Goal: Book appointment/travel/reservation

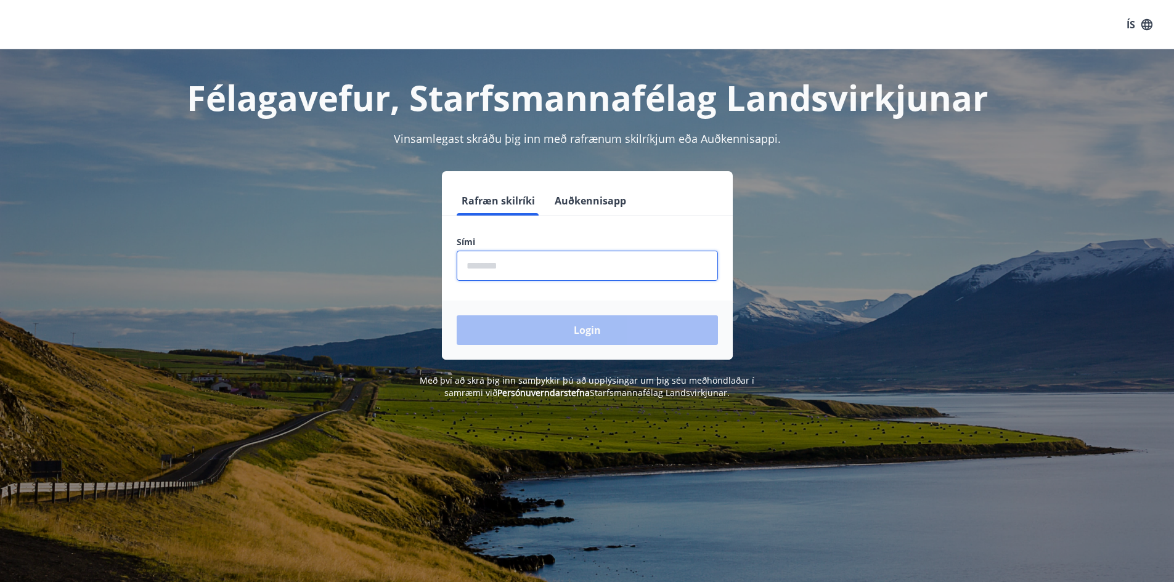
click at [515, 267] on input "phone" at bounding box center [587, 266] width 261 height 30
type input "********"
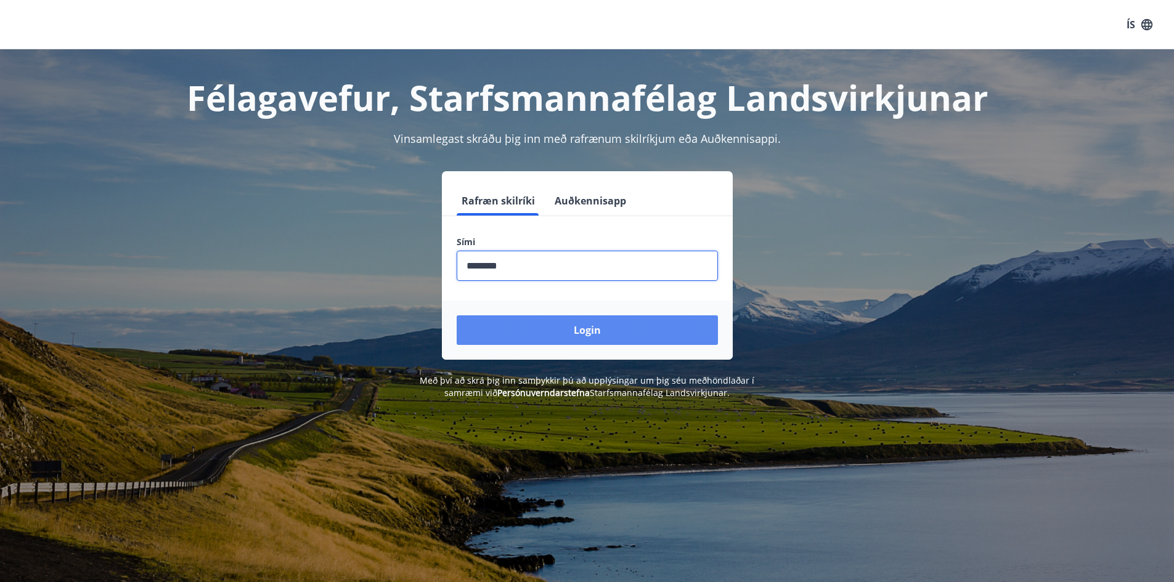
click at [547, 336] on button "Login" at bounding box center [587, 331] width 261 height 30
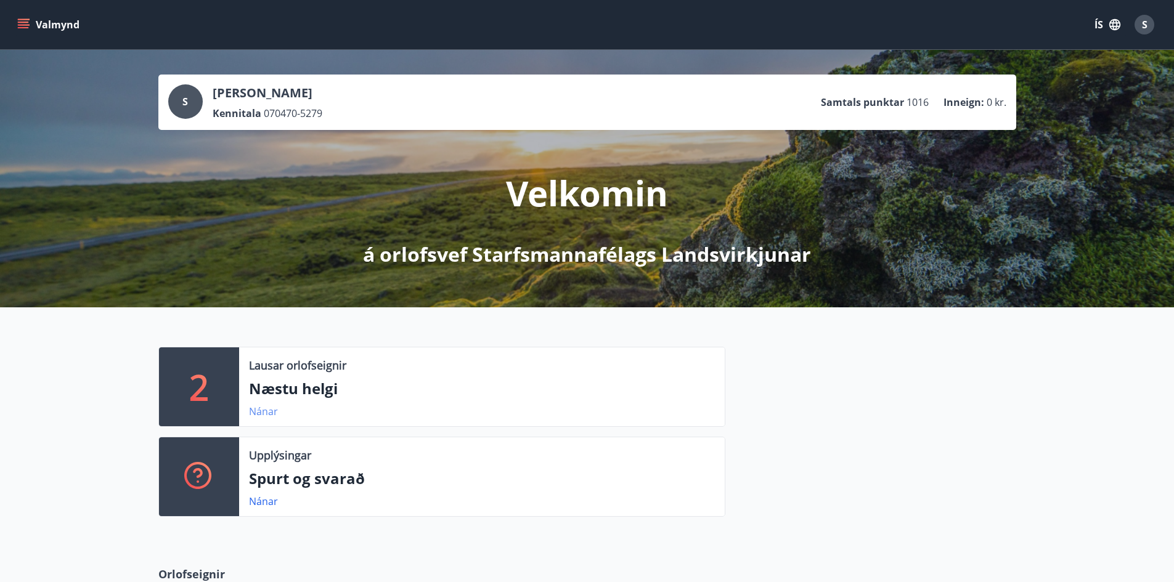
click at [260, 415] on link "Nánar" at bounding box center [263, 412] width 29 height 14
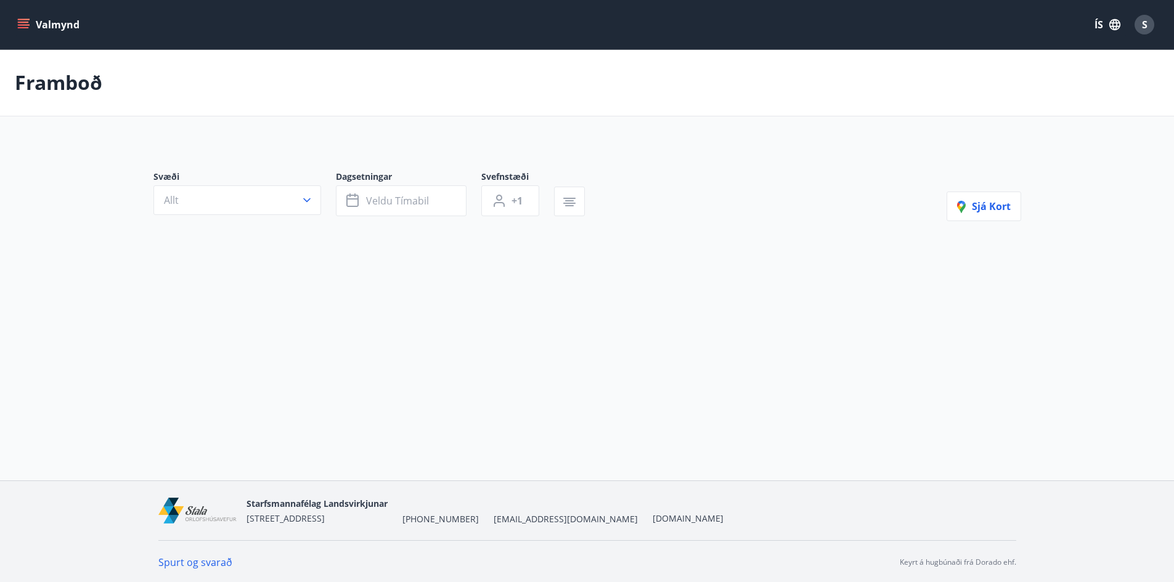
type input "*"
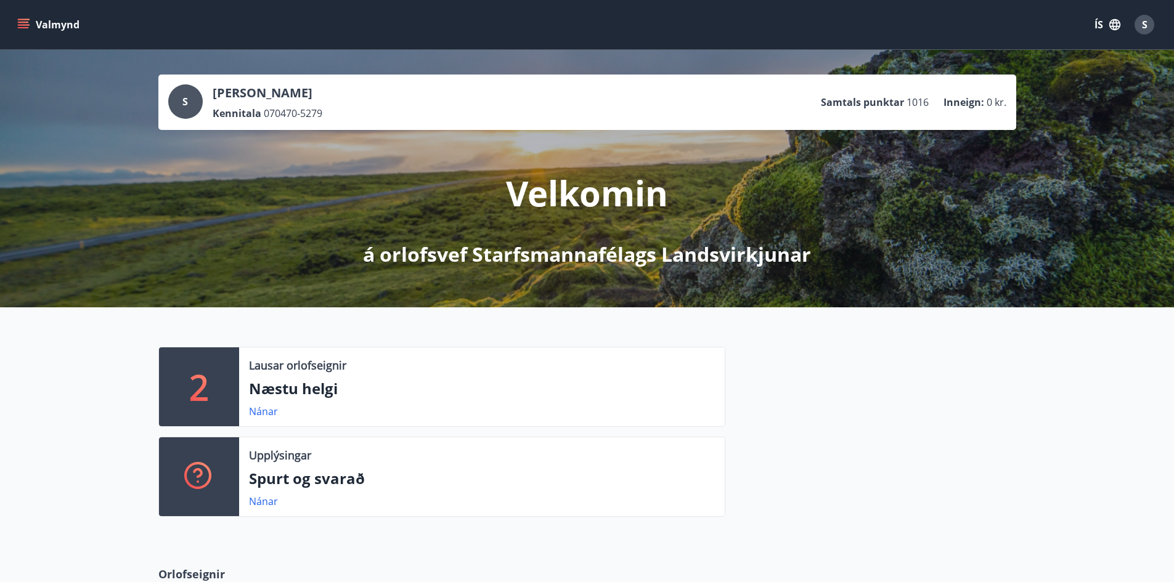
click at [26, 23] on icon "menu" at bounding box center [23, 22] width 11 height 1
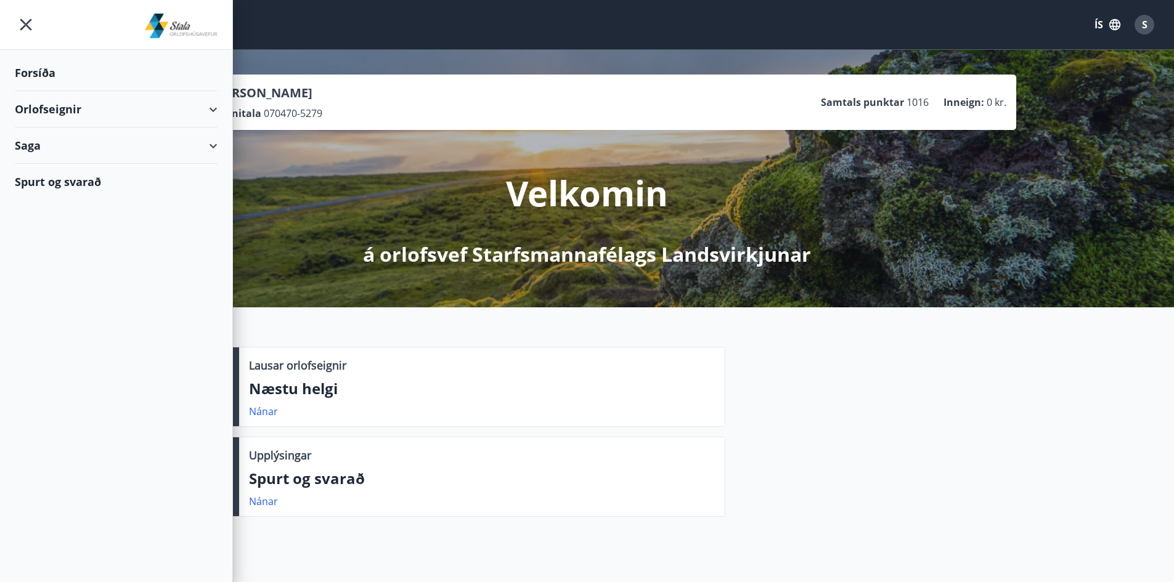
click at [201, 110] on div "Orlofseignir" at bounding box center [116, 109] width 203 height 36
click at [96, 163] on div "Bókunardagatal" at bounding box center [116, 166] width 183 height 26
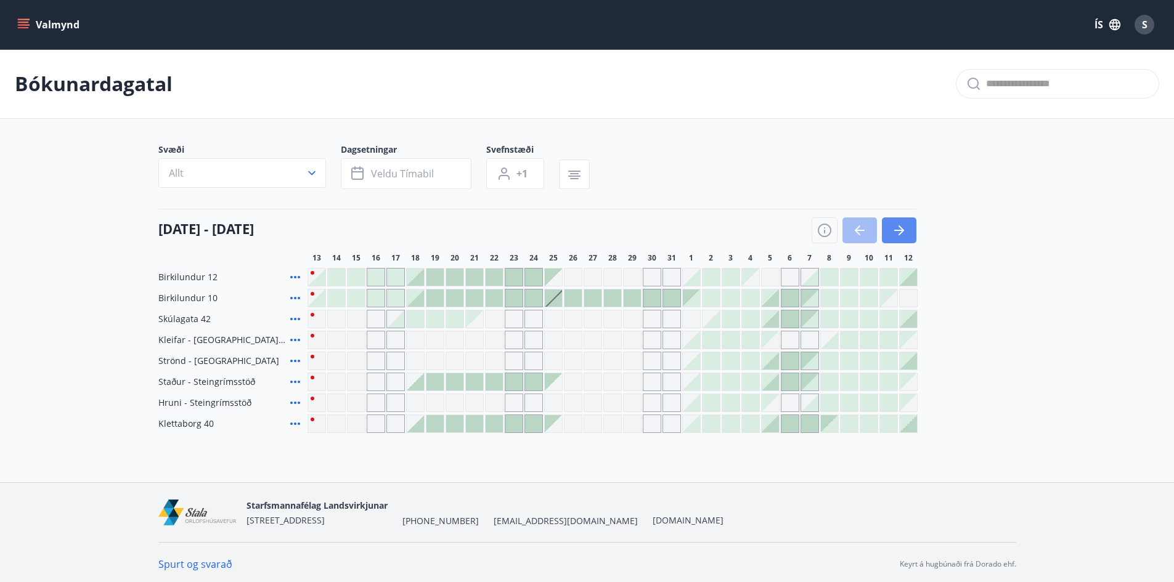
click at [900, 232] on icon "button" at bounding box center [899, 230] width 15 height 15
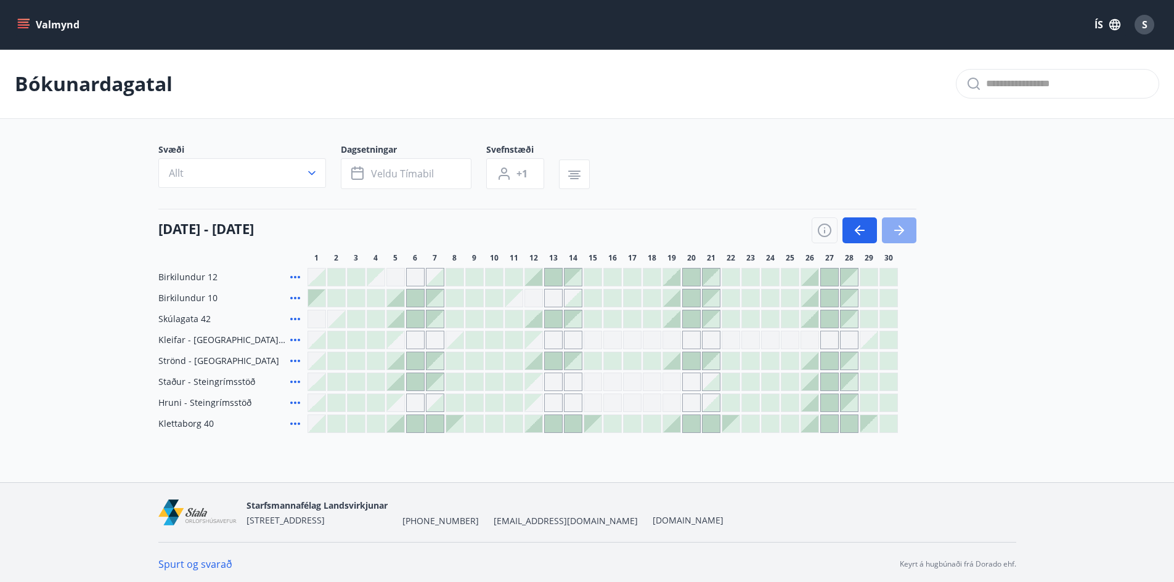
click at [900, 232] on icon "button" at bounding box center [899, 230] width 15 height 15
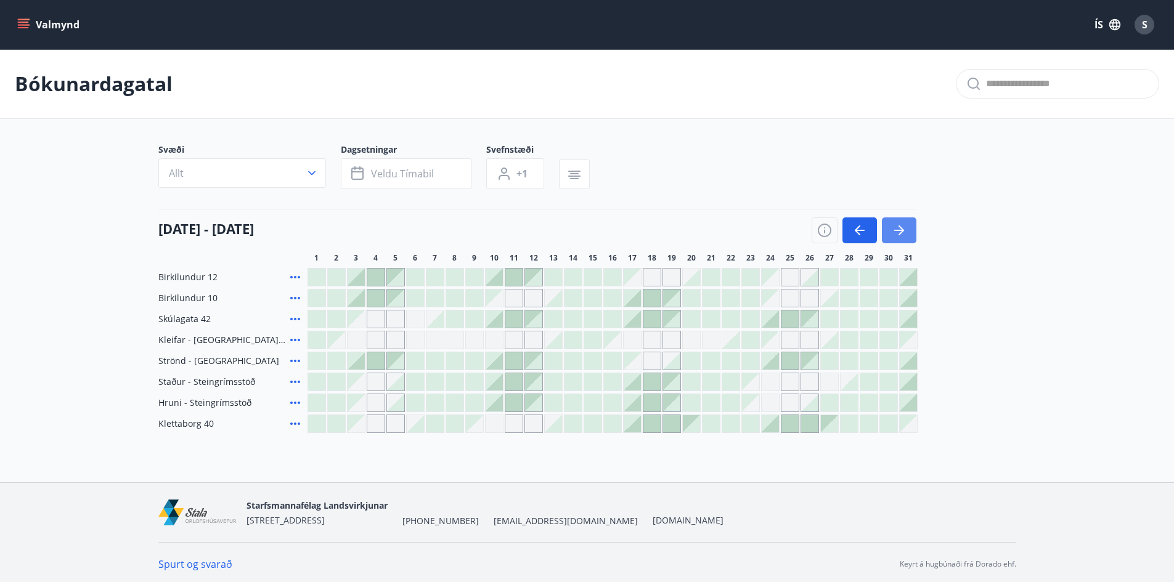
click at [900, 232] on icon "button" at bounding box center [899, 230] width 15 height 15
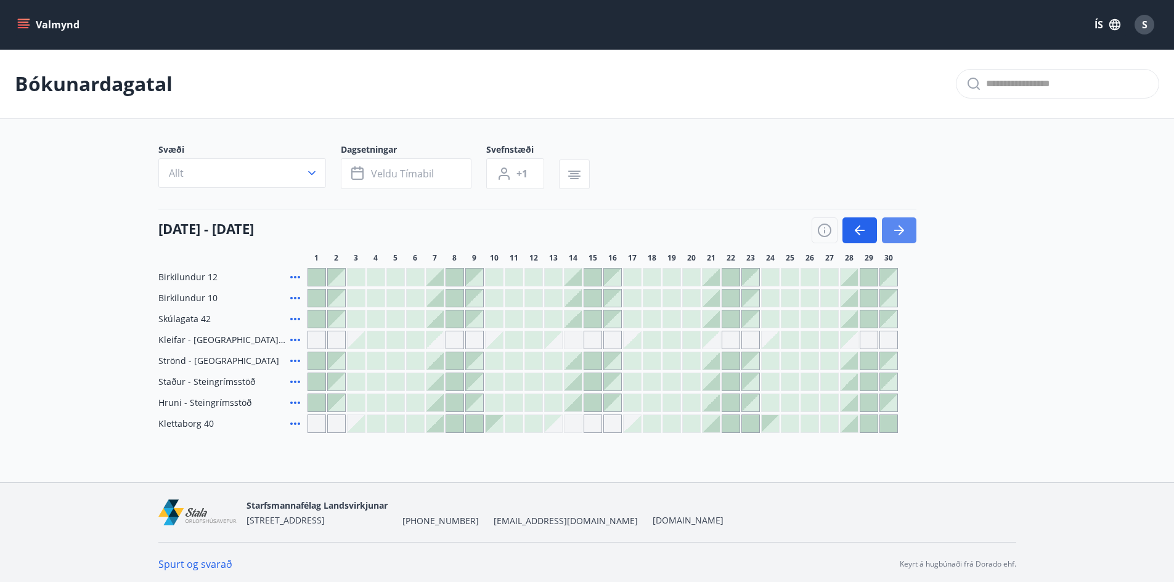
click at [900, 232] on icon "button" at bounding box center [899, 230] width 15 height 15
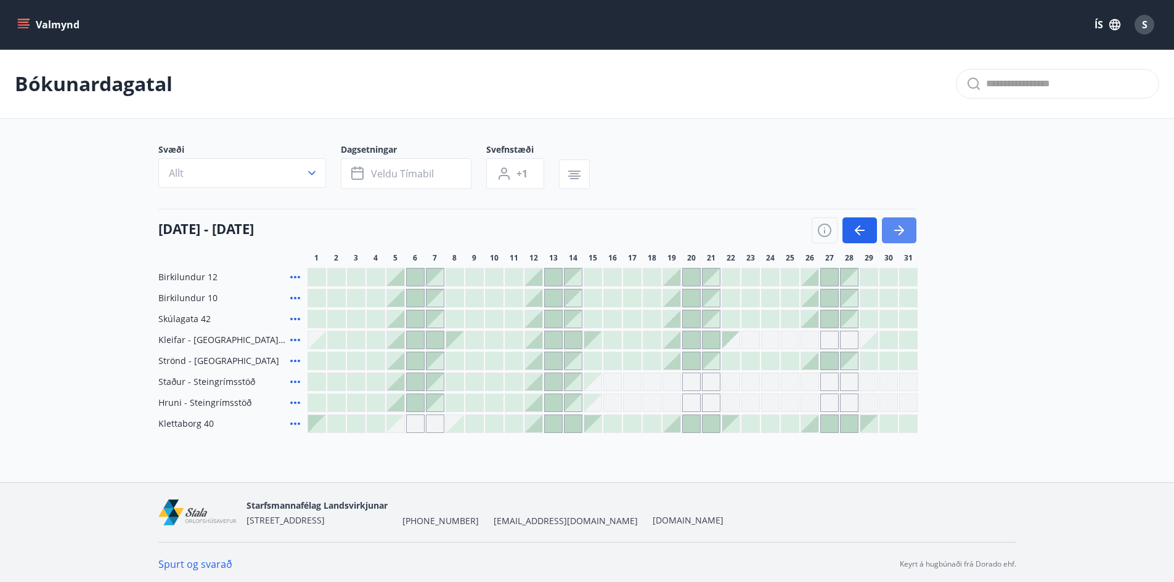
click at [899, 231] on icon "button" at bounding box center [899, 230] width 10 height 1
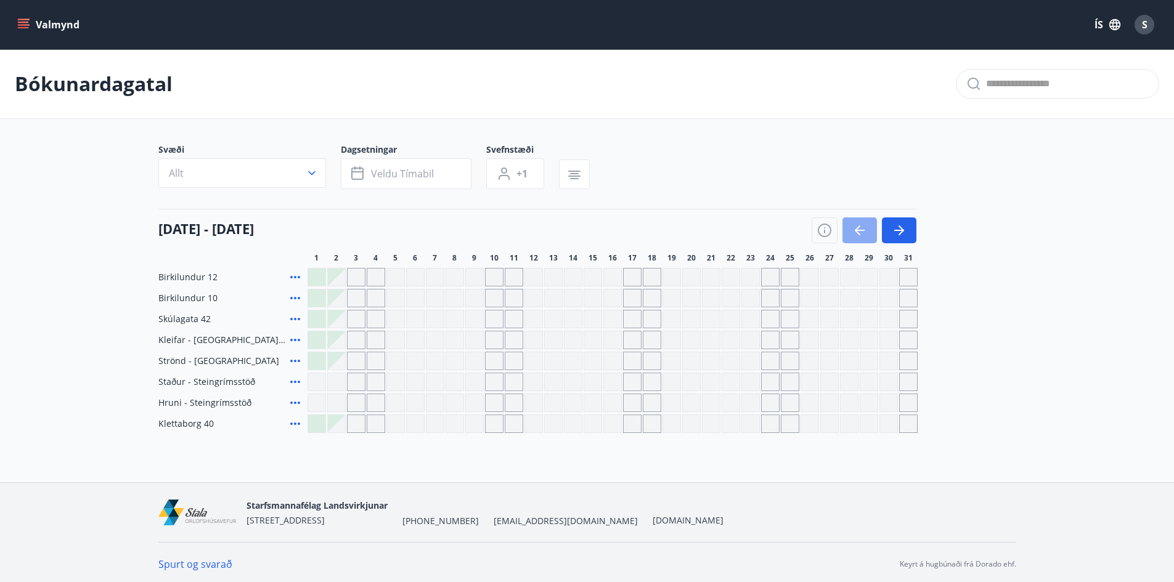
click at [861, 234] on icon "button" at bounding box center [859, 230] width 15 height 15
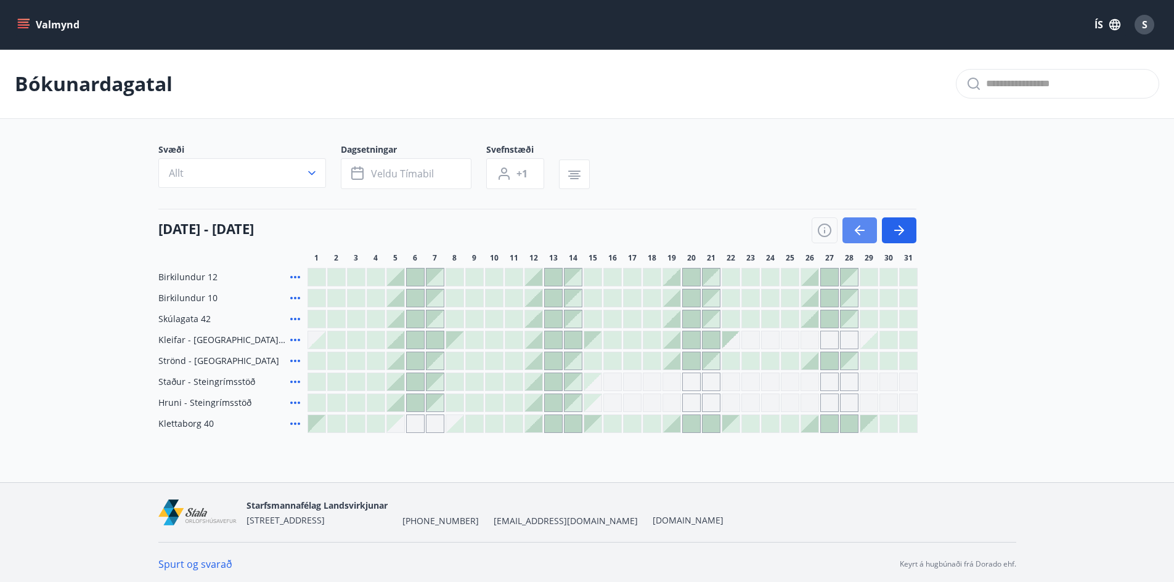
click at [861, 234] on icon "button" at bounding box center [859, 230] width 15 height 15
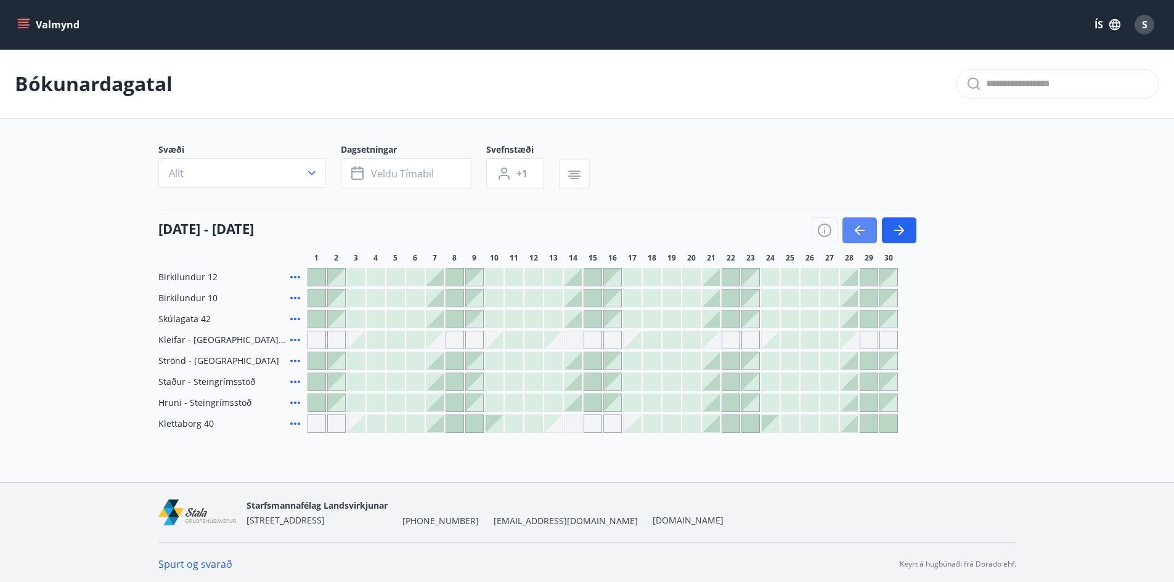
click at [861, 234] on icon "button" at bounding box center [859, 230] width 15 height 15
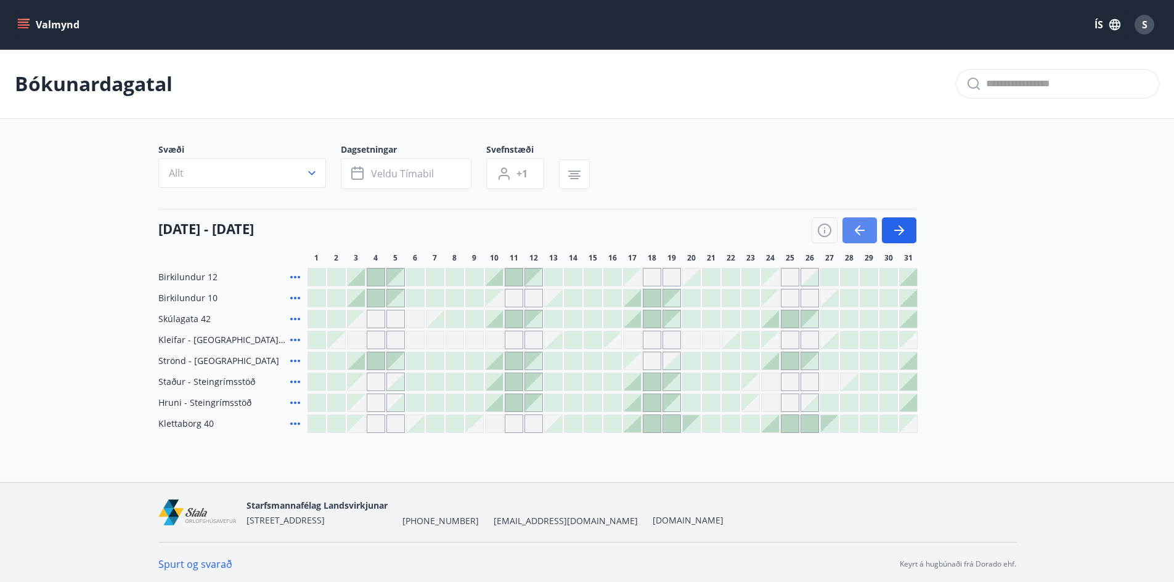
click at [861, 234] on icon "button" at bounding box center [859, 230] width 15 height 15
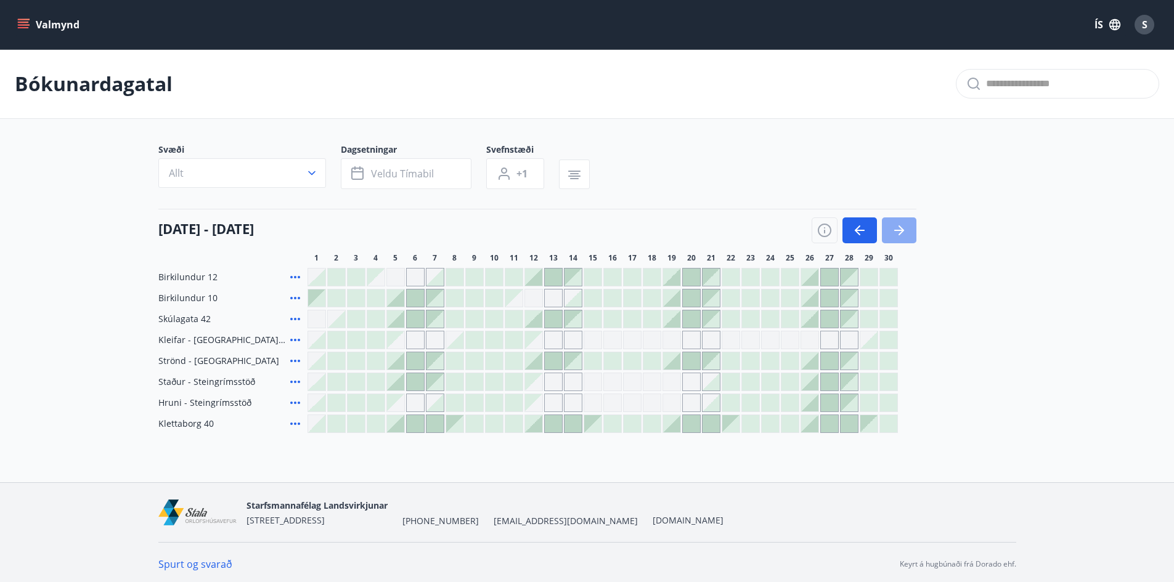
click at [902, 234] on icon "button" at bounding box center [899, 230] width 15 height 15
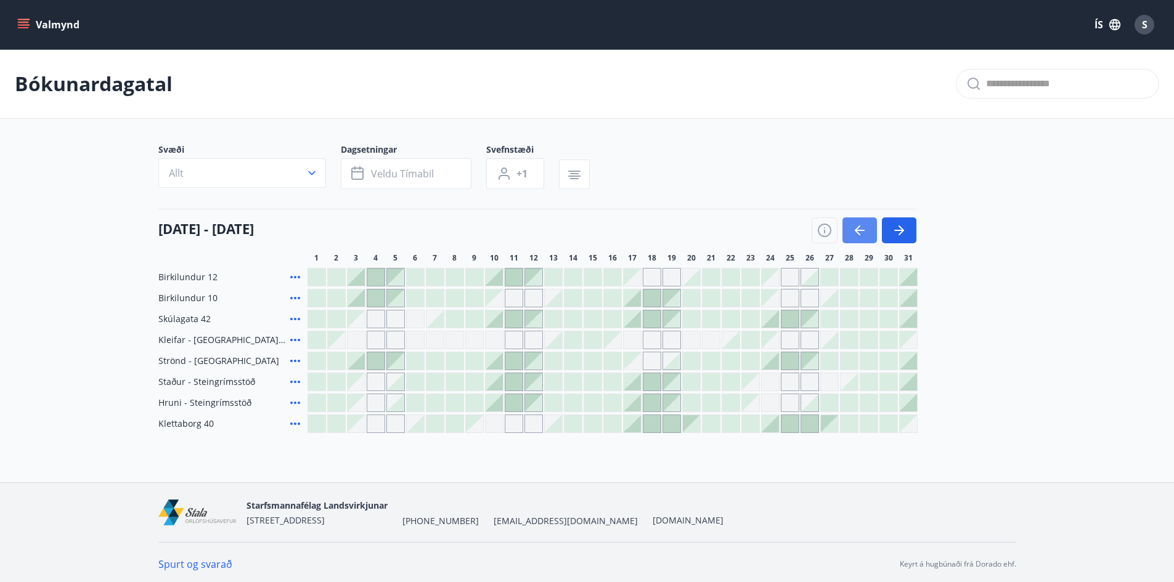
click at [857, 232] on icon "button" at bounding box center [859, 230] width 15 height 15
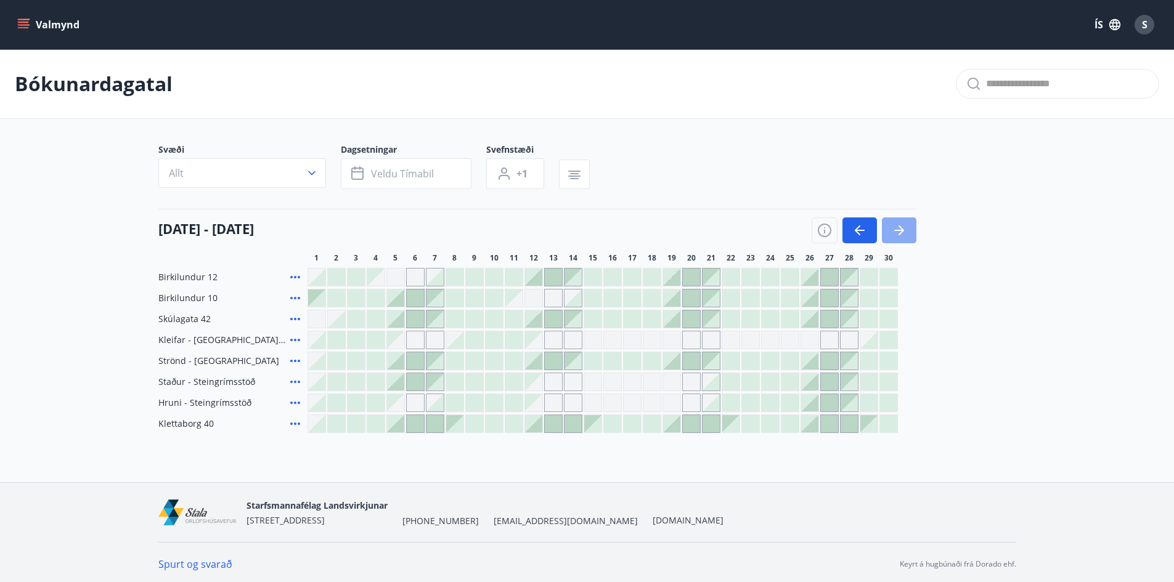
click at [895, 230] on icon "button" at bounding box center [899, 230] width 10 height 1
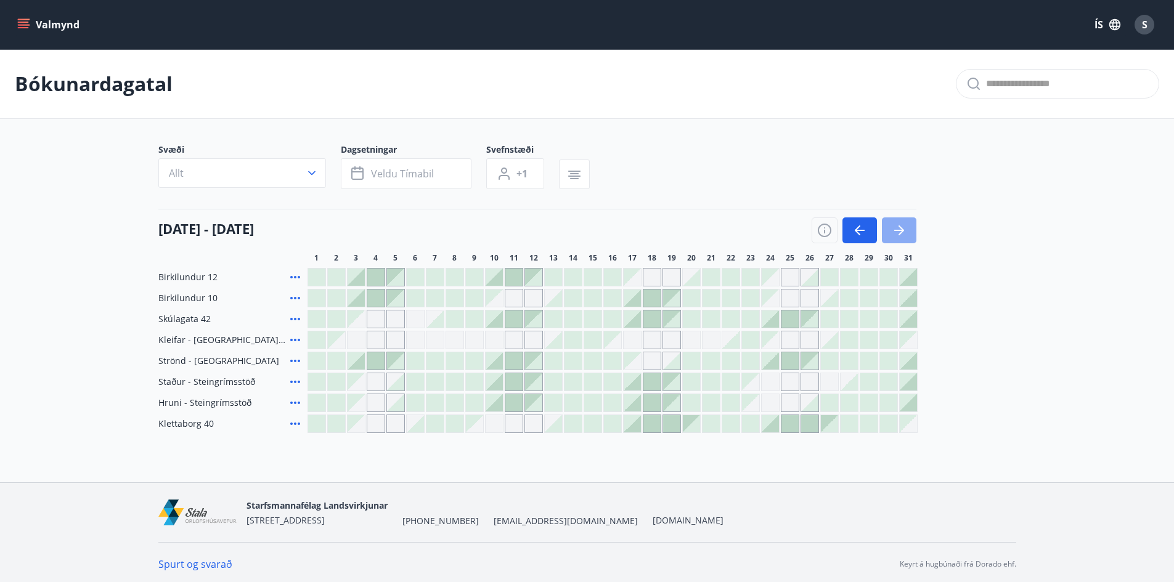
click at [895, 230] on icon "button" at bounding box center [899, 230] width 10 height 1
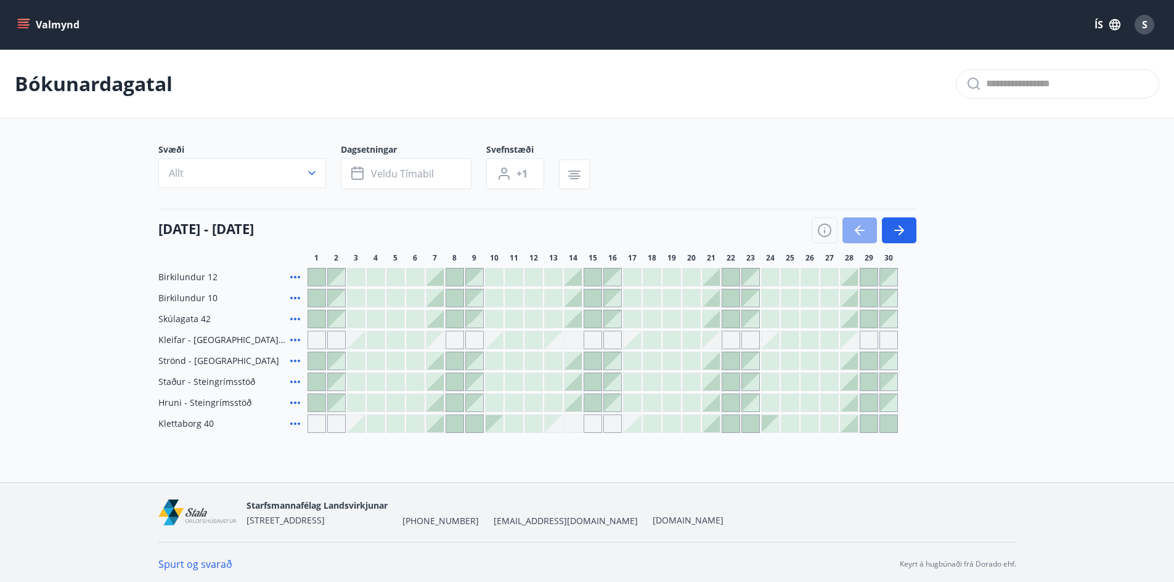
click at [853, 229] on icon "button" at bounding box center [859, 230] width 15 height 15
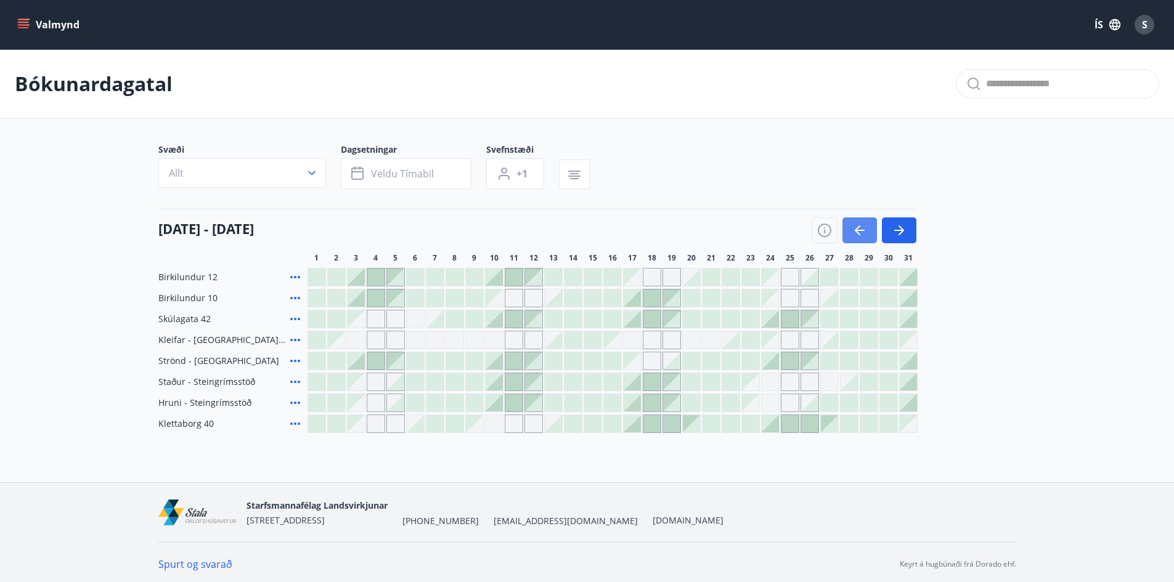
click at [853, 229] on icon "button" at bounding box center [859, 230] width 15 height 15
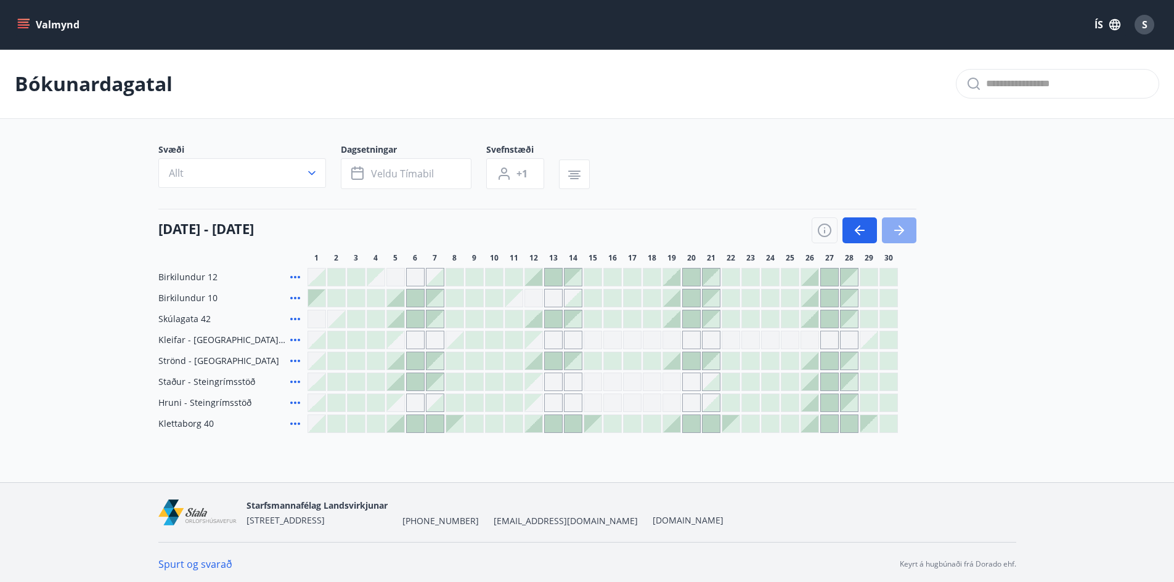
click at [897, 231] on icon "button" at bounding box center [899, 230] width 10 height 1
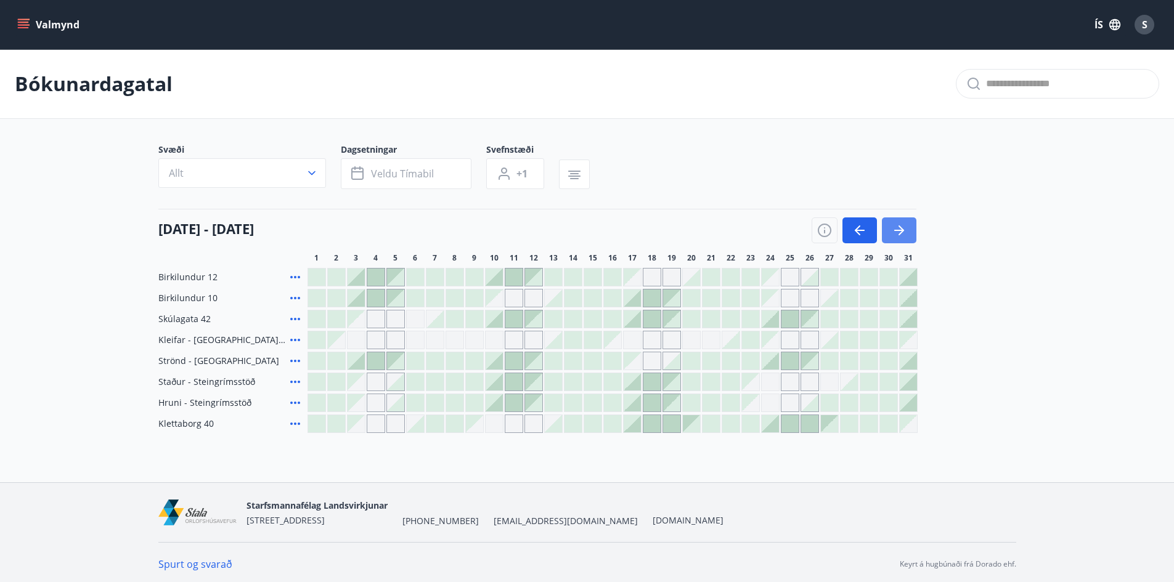
click at [897, 231] on icon "button" at bounding box center [899, 230] width 10 height 1
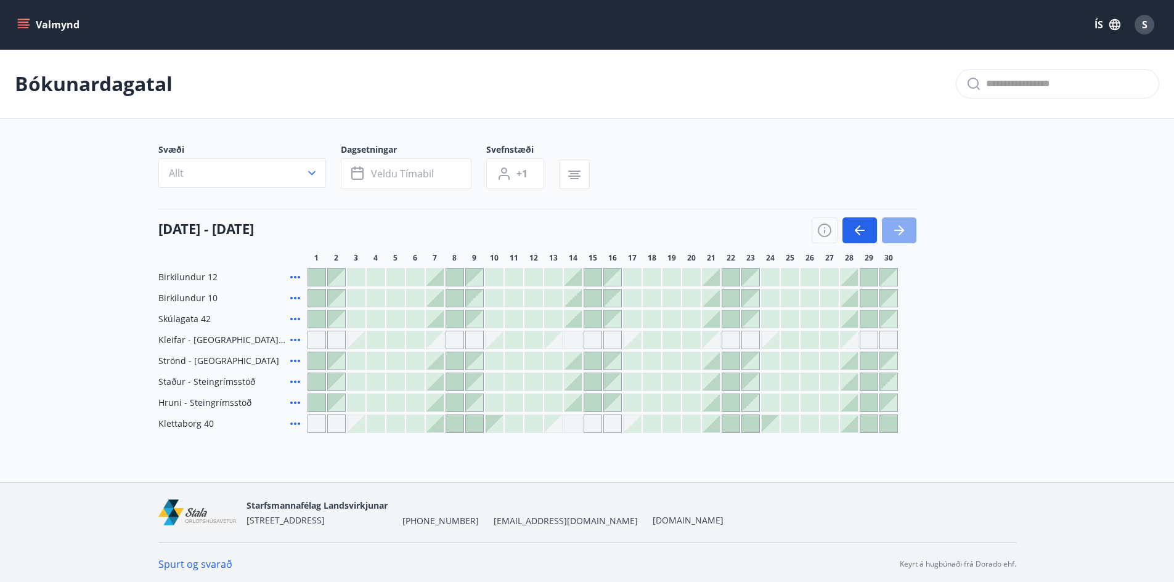
click at [897, 231] on icon "button" at bounding box center [899, 230] width 10 height 1
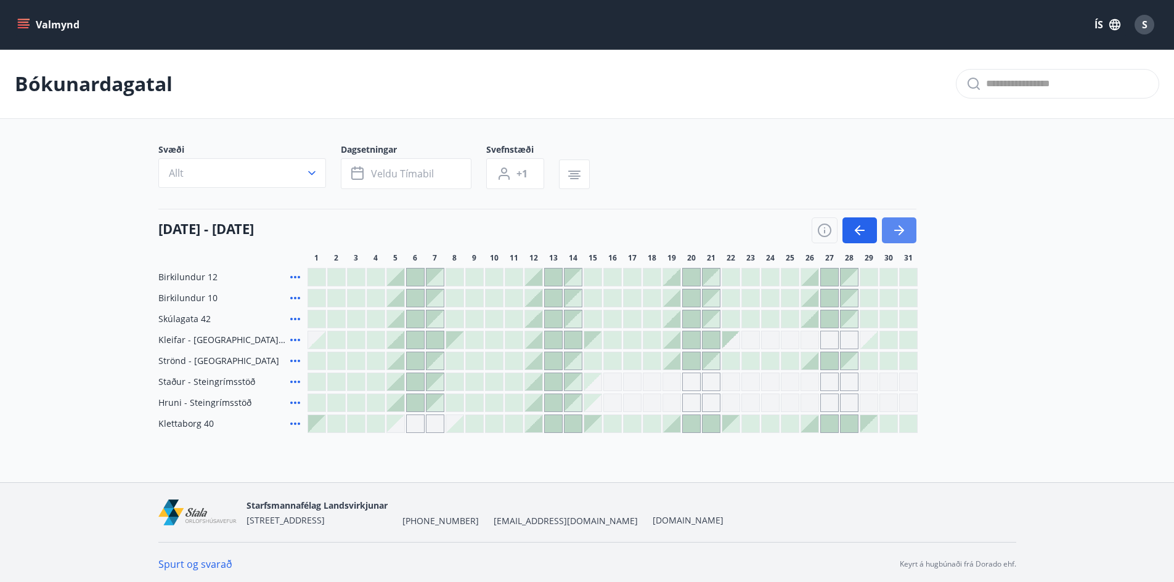
click at [897, 231] on icon "button" at bounding box center [899, 230] width 10 height 1
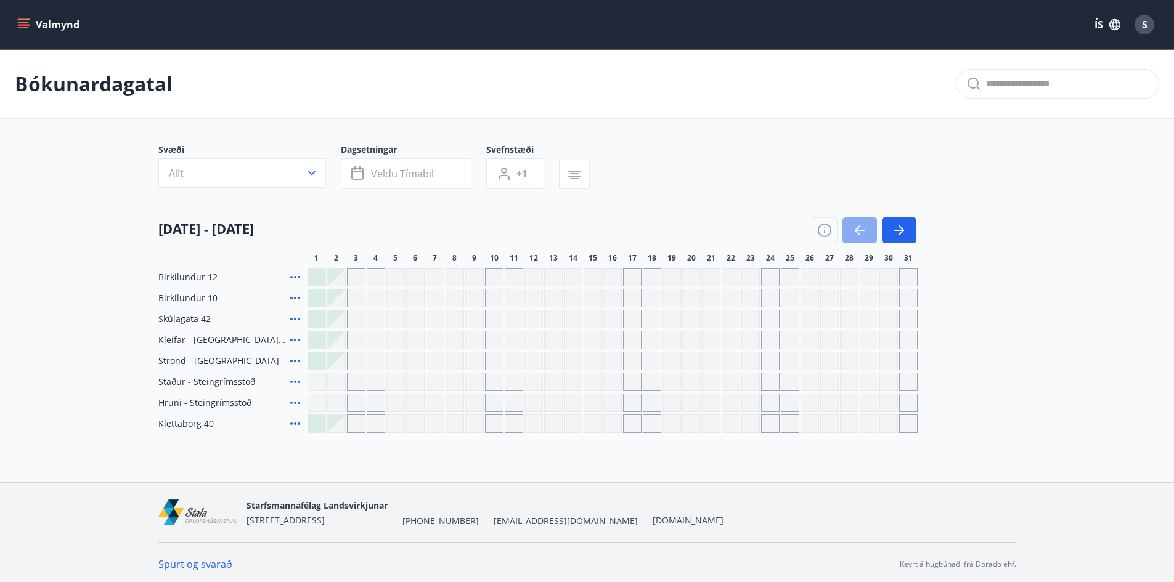
click at [852, 235] on button "button" at bounding box center [859, 231] width 35 height 26
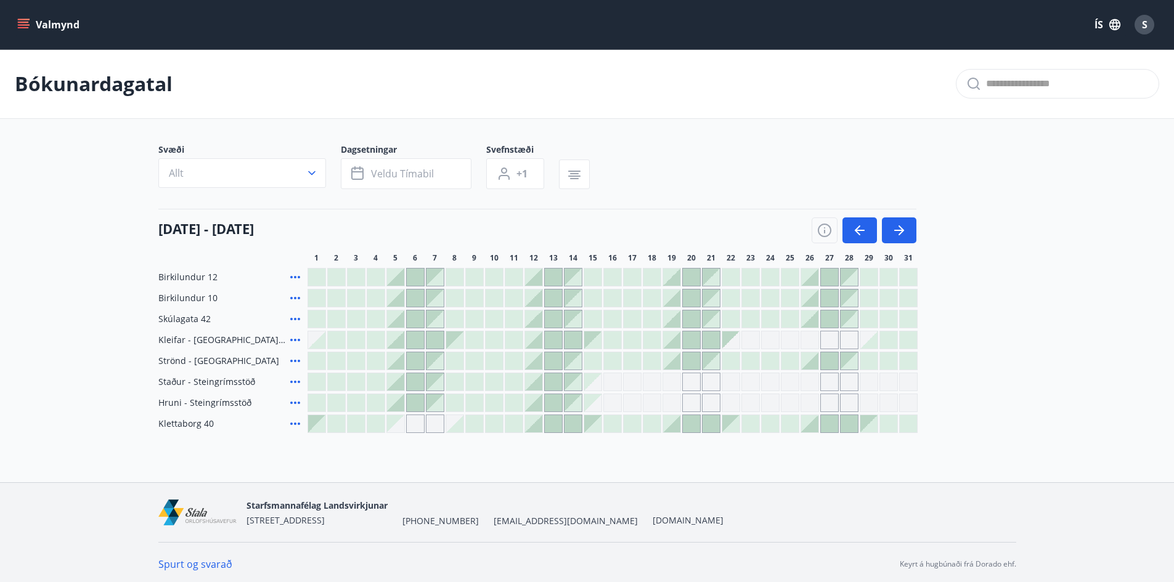
click at [400, 345] on div at bounding box center [395, 340] width 17 height 17
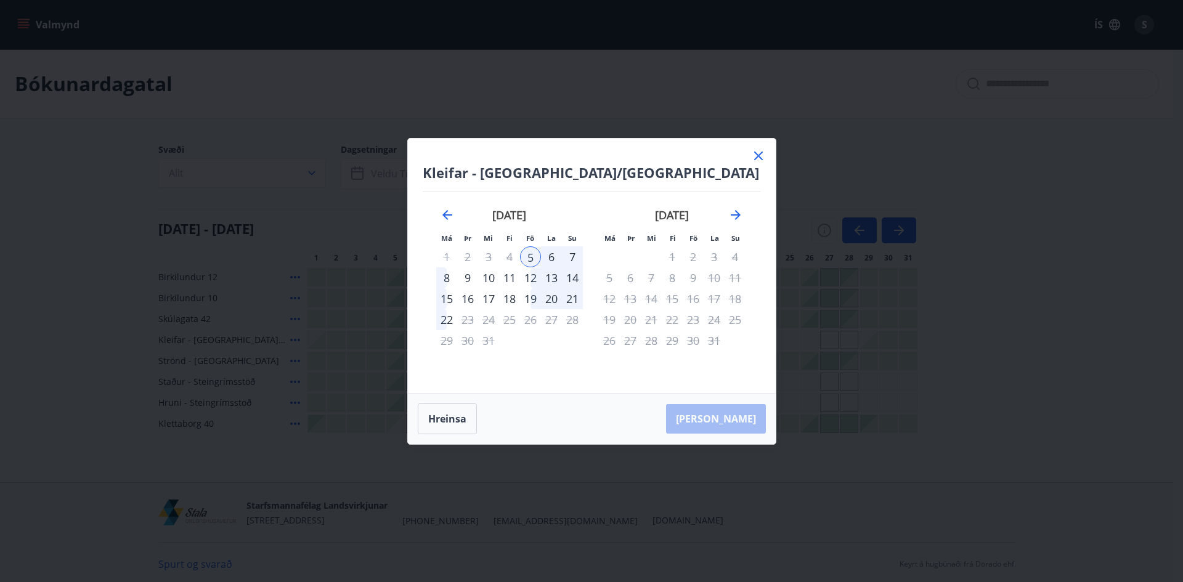
click at [444, 279] on div "8" at bounding box center [446, 277] width 21 height 21
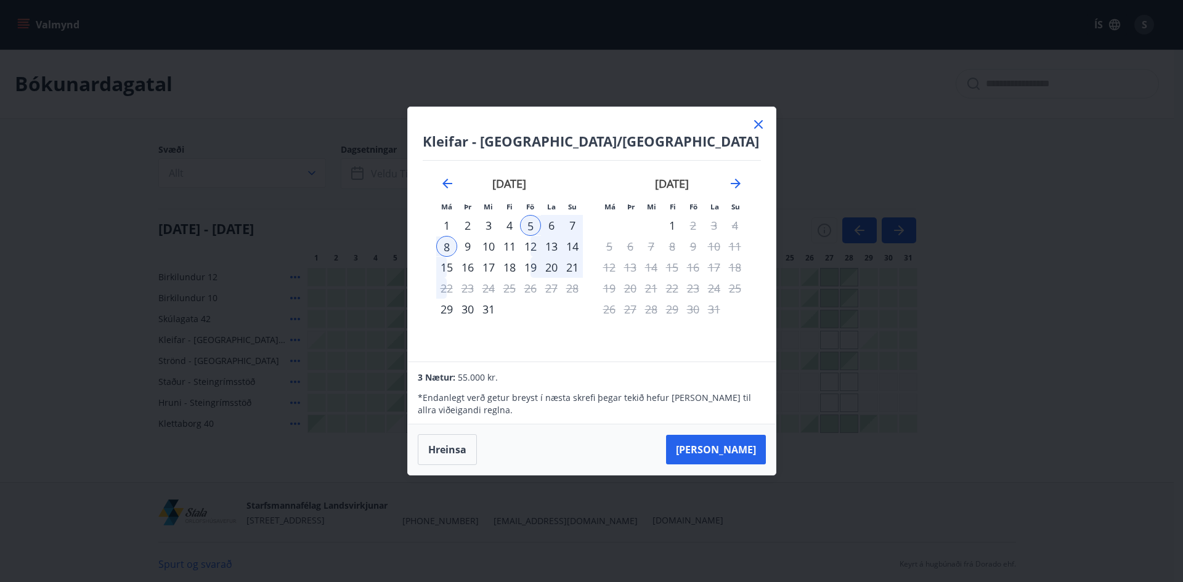
click at [571, 230] on div "7" at bounding box center [572, 225] width 21 height 21
click at [529, 226] on div "5" at bounding box center [530, 225] width 21 height 21
click at [441, 249] on div "8" at bounding box center [446, 246] width 21 height 21
click at [449, 452] on button "Hreinsa" at bounding box center [447, 449] width 59 height 31
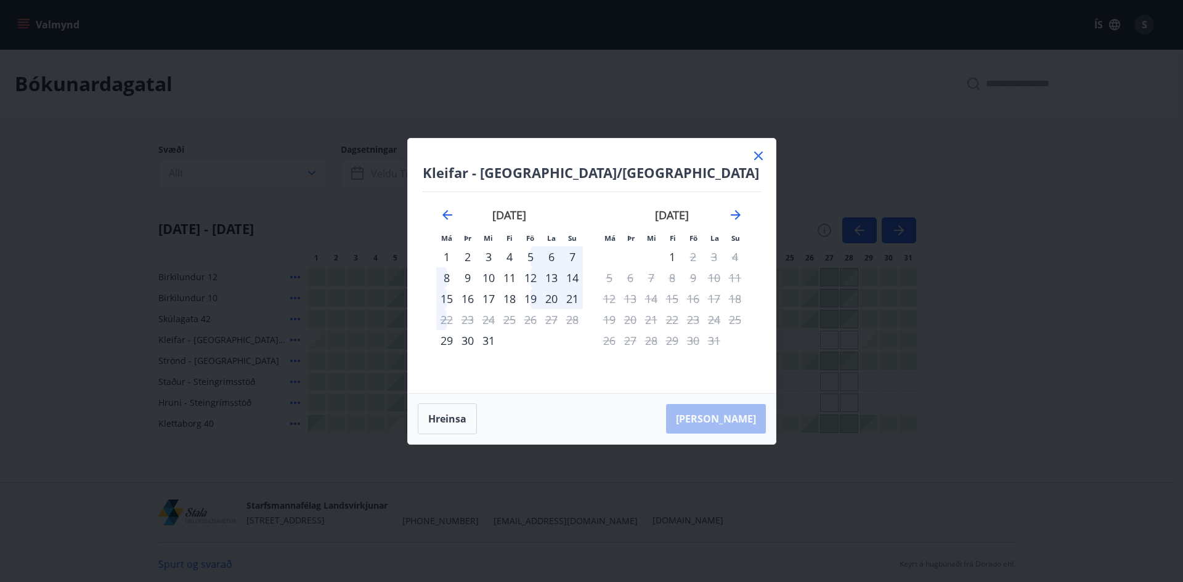
click at [528, 259] on div "5" at bounding box center [530, 256] width 21 height 21
click at [569, 258] on div "7" at bounding box center [572, 256] width 21 height 21
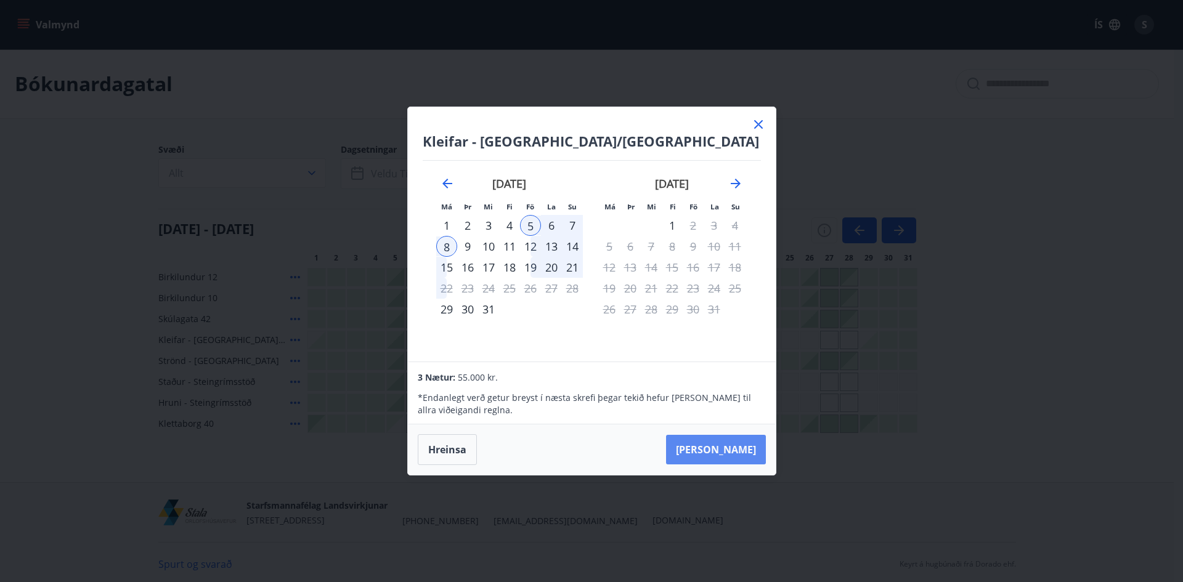
click at [729, 447] on button "[PERSON_NAME]" at bounding box center [716, 450] width 100 height 30
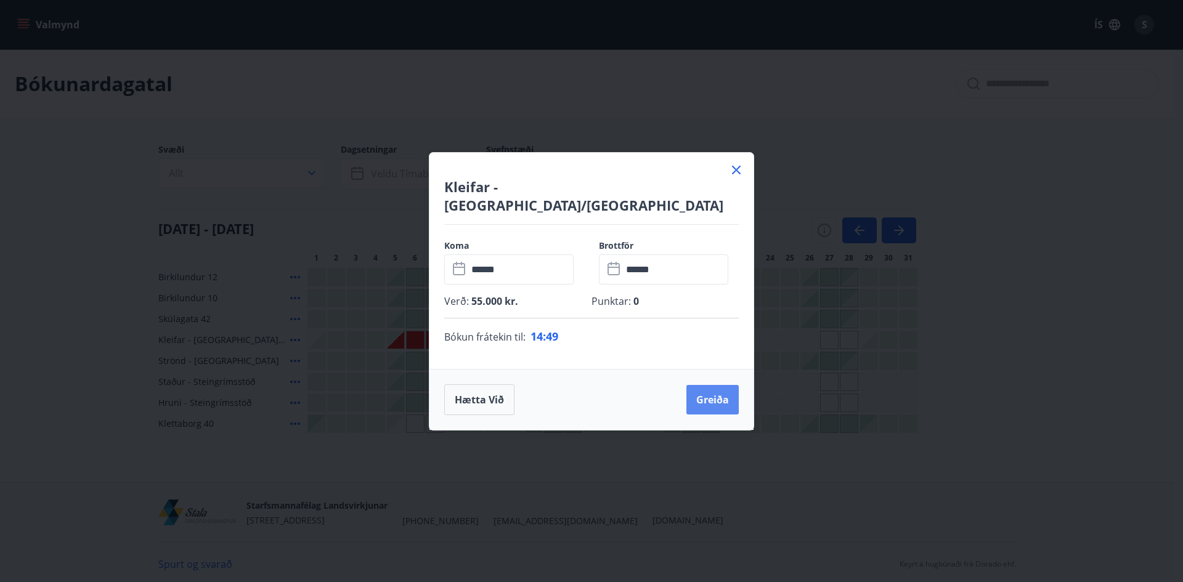
click at [718, 394] on button "Greiða" at bounding box center [712, 400] width 52 height 30
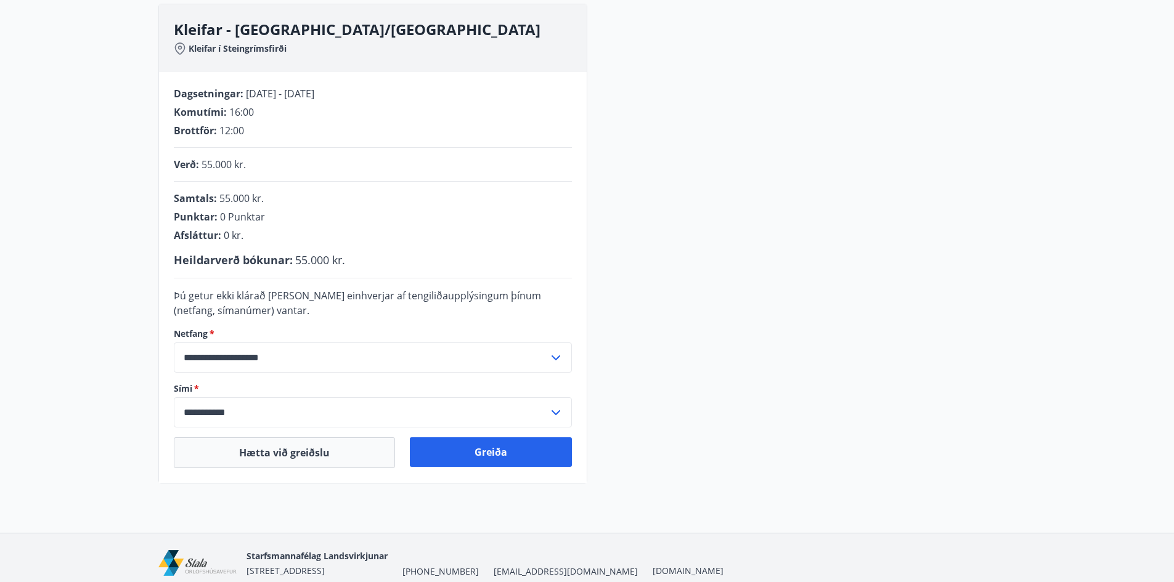
scroll to position [185, 0]
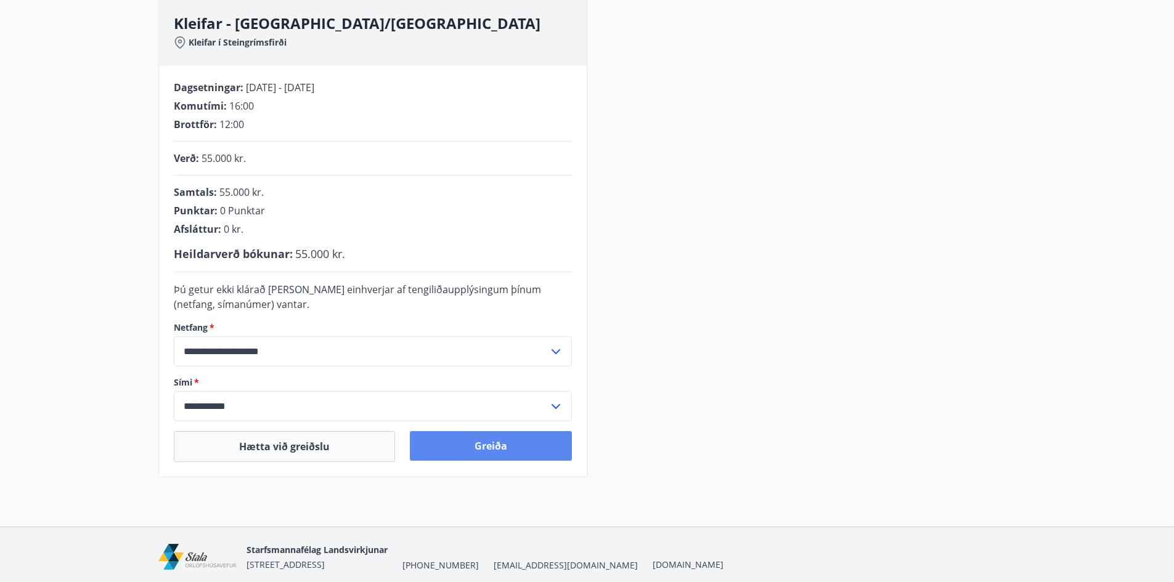
click at [493, 448] on button "Greiða" at bounding box center [491, 446] width 162 height 30
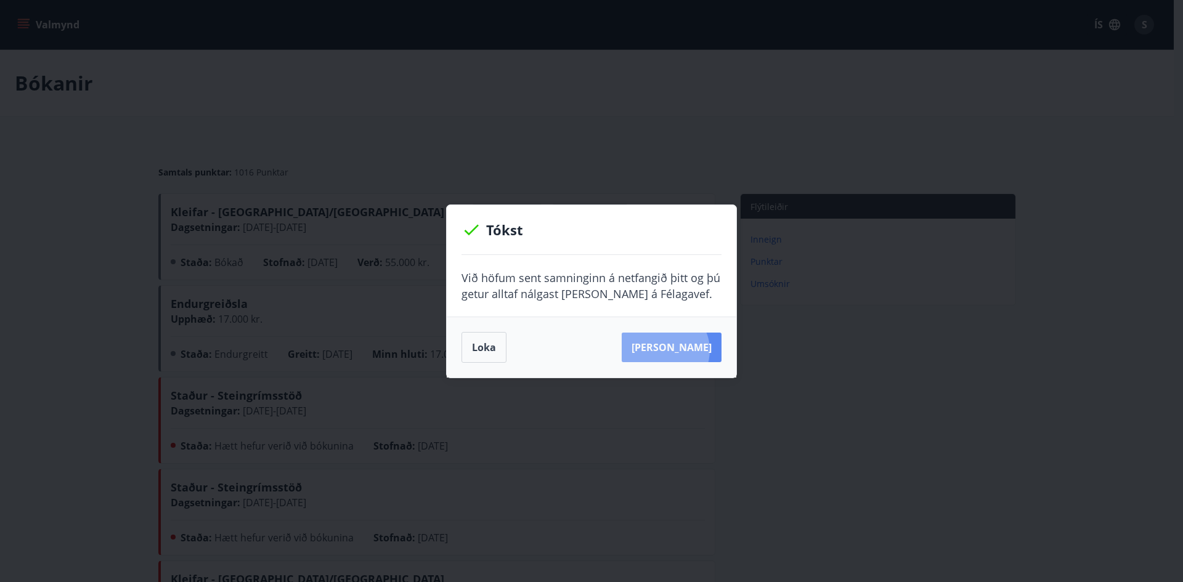
click at [684, 350] on button "[PERSON_NAME]" at bounding box center [672, 348] width 100 height 30
click at [481, 348] on button "Loka" at bounding box center [484, 347] width 45 height 31
